Goal: Task Accomplishment & Management: Use online tool/utility

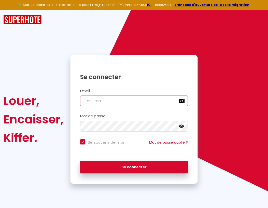
type input "s"
checkbox input "true"
type input "su"
checkbox input "true"
type input "sup"
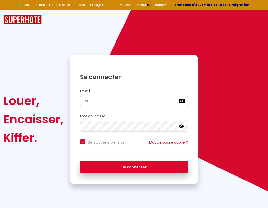
checkbox input "true"
type input "supe"
checkbox input "true"
type input "super"
checkbox input "true"
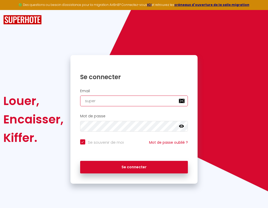
type input "superb"
checkbox input "true"
type input "superbo"
checkbox input "true"
type input "superbor"
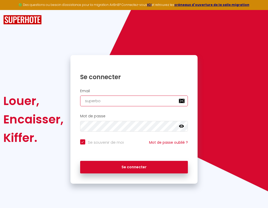
checkbox input "true"
type input "superbord"
checkbox input "true"
type input "superborde"
checkbox input "true"
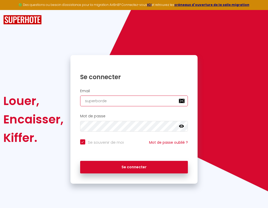
type input "superbordea"
checkbox input "true"
type input "superbordeau"
checkbox input "true"
type input "superbordeaux"
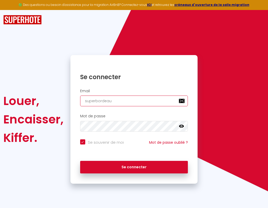
checkbox input "true"
type input "superbordeaux@"
checkbox input "true"
type input "superbordeaux@g"
checkbox input "true"
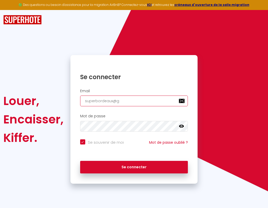
type input "superbordeaux@gm"
checkbox input "true"
type input "superbordeaux@gma"
checkbox input "true"
type input "superbordeaux@gmai"
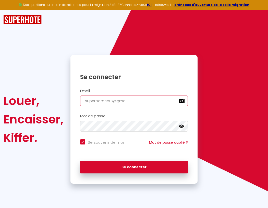
checkbox input "true"
type input "[EMAIL_ADDRESS]"
checkbox input "true"
type input "[EMAIL_ADDRESS]."
checkbox input "true"
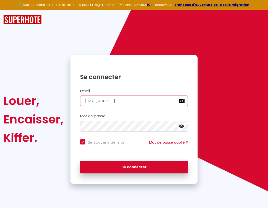
type input "superbordeaux@gmail.c"
checkbox input "true"
type input "[EMAIL_ADDRESS][DOMAIN_NAME]"
checkbox input "true"
type input "[EMAIL_ADDRESS][DOMAIN_NAME]"
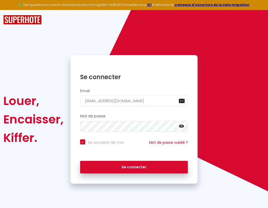
checkbox input "true"
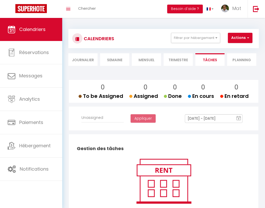
select select
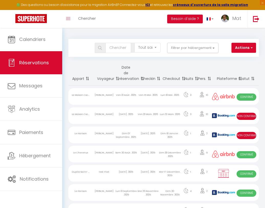
select select "message"
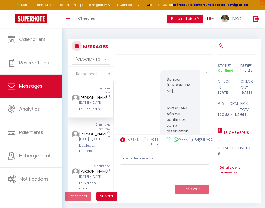
scroll to position [2577, 0]
